Goal: Entertainment & Leisure: Consume media (video, audio)

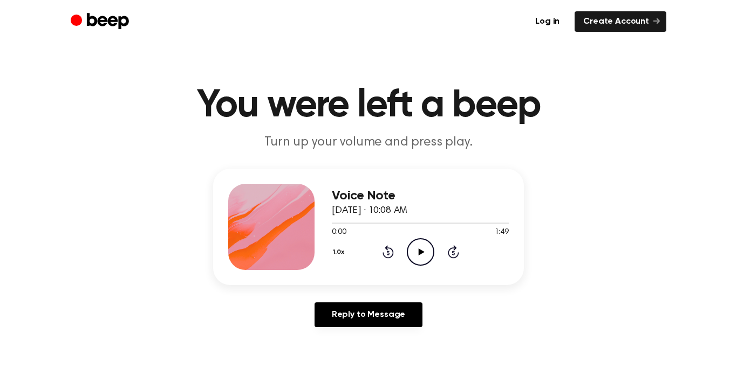
click at [427, 249] on icon "Play Audio" at bounding box center [421, 252] width 28 height 28
click at [427, 248] on icon "Pause Audio" at bounding box center [421, 252] width 28 height 28
click at [427, 249] on icon "Play Audio" at bounding box center [421, 252] width 28 height 28
click at [427, 249] on icon "Pause Audio" at bounding box center [421, 252] width 28 height 28
click at [419, 250] on icon at bounding box center [421, 252] width 6 height 7
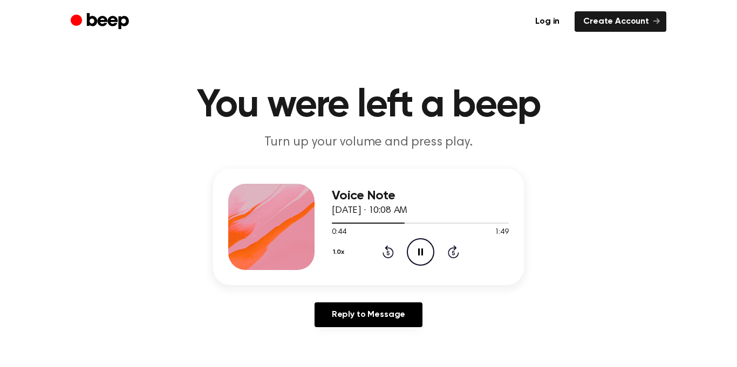
click at [422, 260] on icon "Pause Audio" at bounding box center [421, 252] width 28 height 28
click at [421, 258] on icon "Play Audio" at bounding box center [421, 252] width 28 height 28
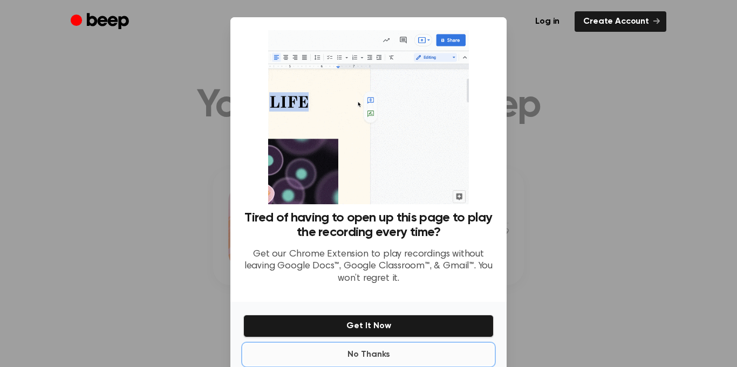
click at [377, 350] on button "No Thanks" at bounding box center [368, 355] width 250 height 22
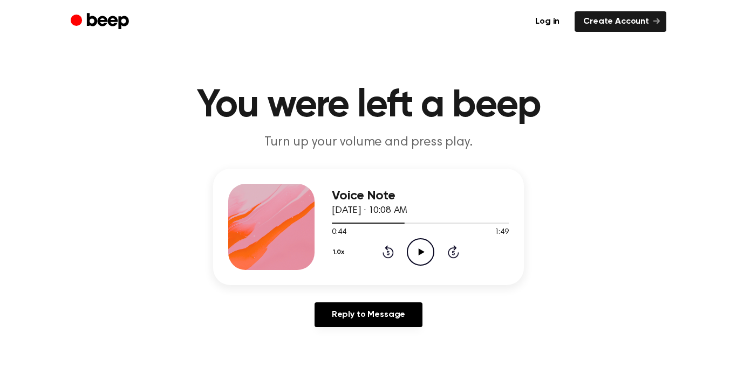
click at [413, 248] on icon "Play Audio" at bounding box center [421, 252] width 28 height 28
click at [420, 244] on icon "Play Audio" at bounding box center [421, 252] width 28 height 28
click at [430, 263] on icon "Play Audio" at bounding box center [421, 252] width 28 height 28
click at [450, 252] on icon "Skip 5 seconds" at bounding box center [453, 252] width 12 height 14
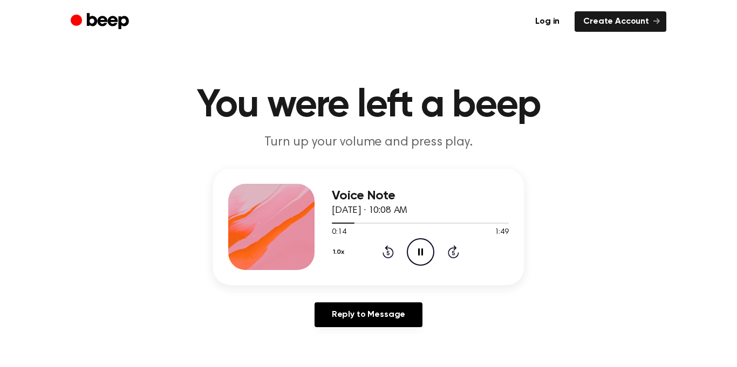
click at [450, 252] on icon "Skip 5 seconds" at bounding box center [453, 252] width 12 height 14
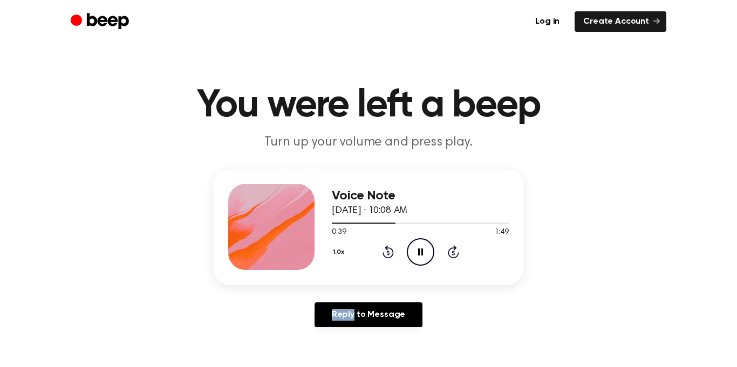
click at [450, 252] on icon "Skip 5 seconds" at bounding box center [453, 252] width 12 height 14
click at [412, 251] on icon "Play Audio" at bounding box center [421, 252] width 28 height 28
click at [418, 264] on icon "Play Audio" at bounding box center [421, 252] width 28 height 28
